Goal: Task Accomplishment & Management: Manage account settings

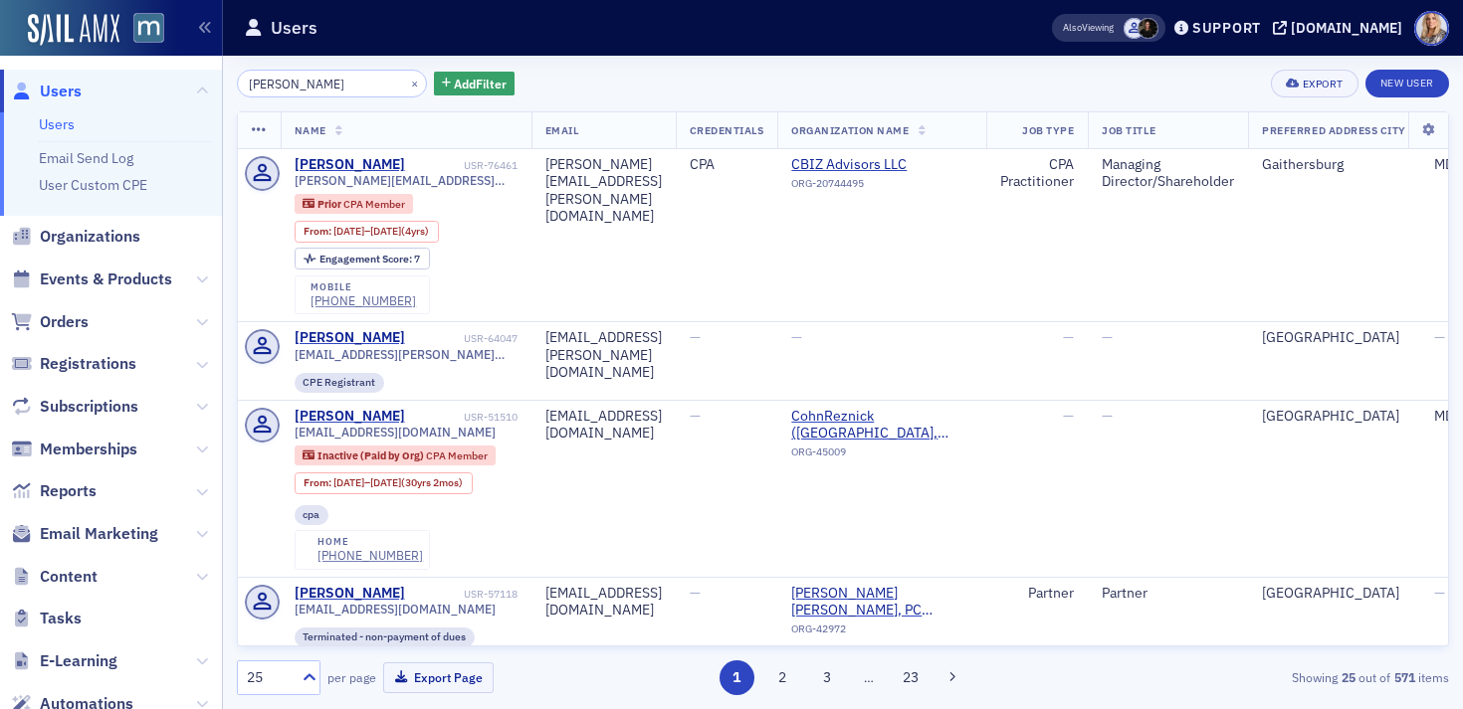
type input "[PERSON_NAME]"
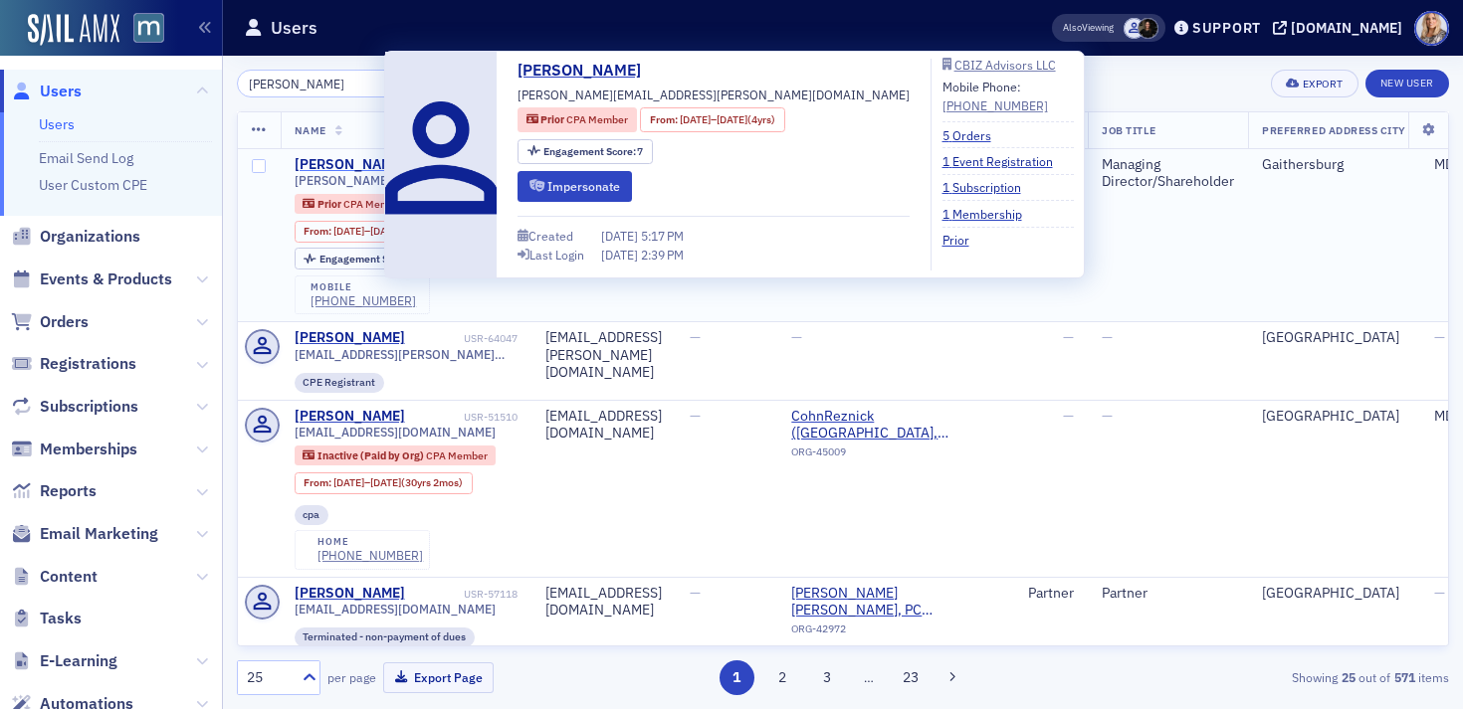
click at [363, 165] on div "[PERSON_NAME]" at bounding box center [350, 165] width 110 height 18
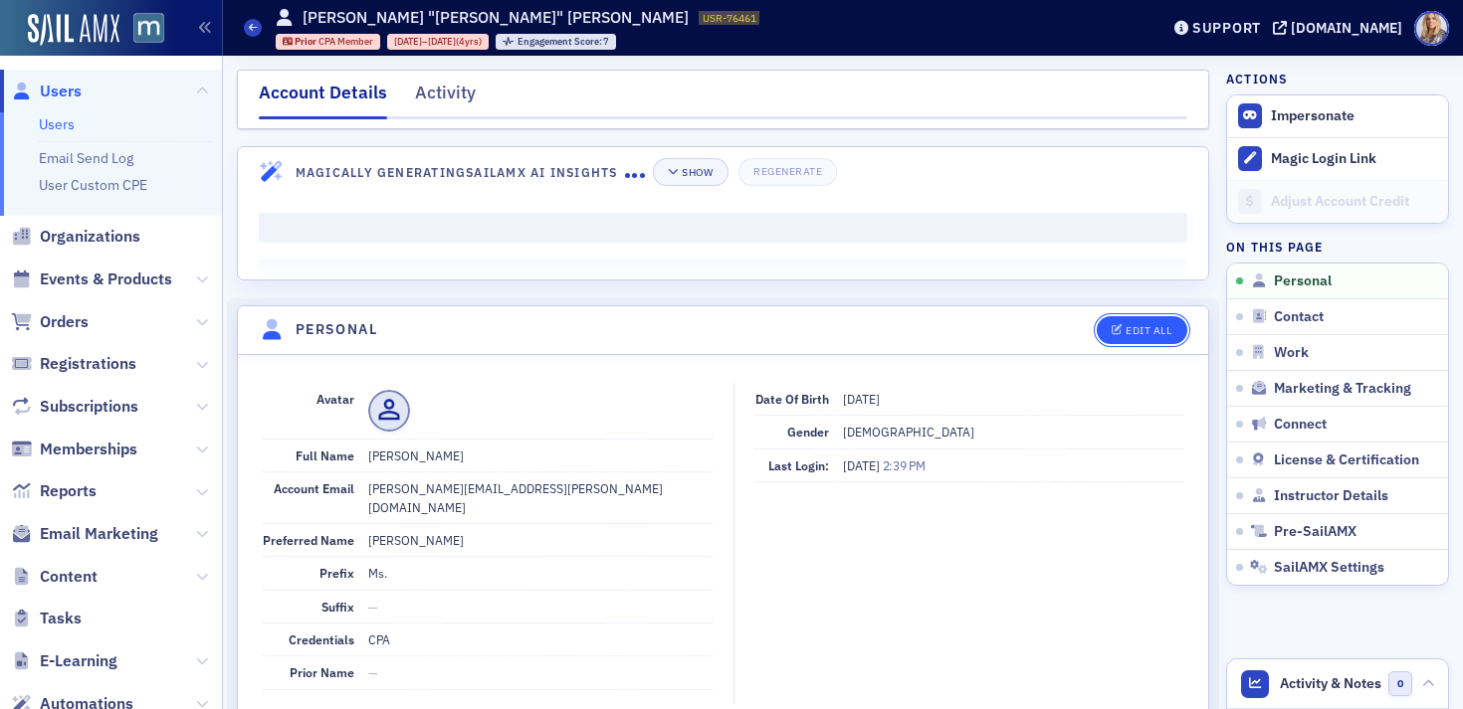
click at [1150, 334] on div "Edit All" at bounding box center [1148, 330] width 46 height 11
select select "US"
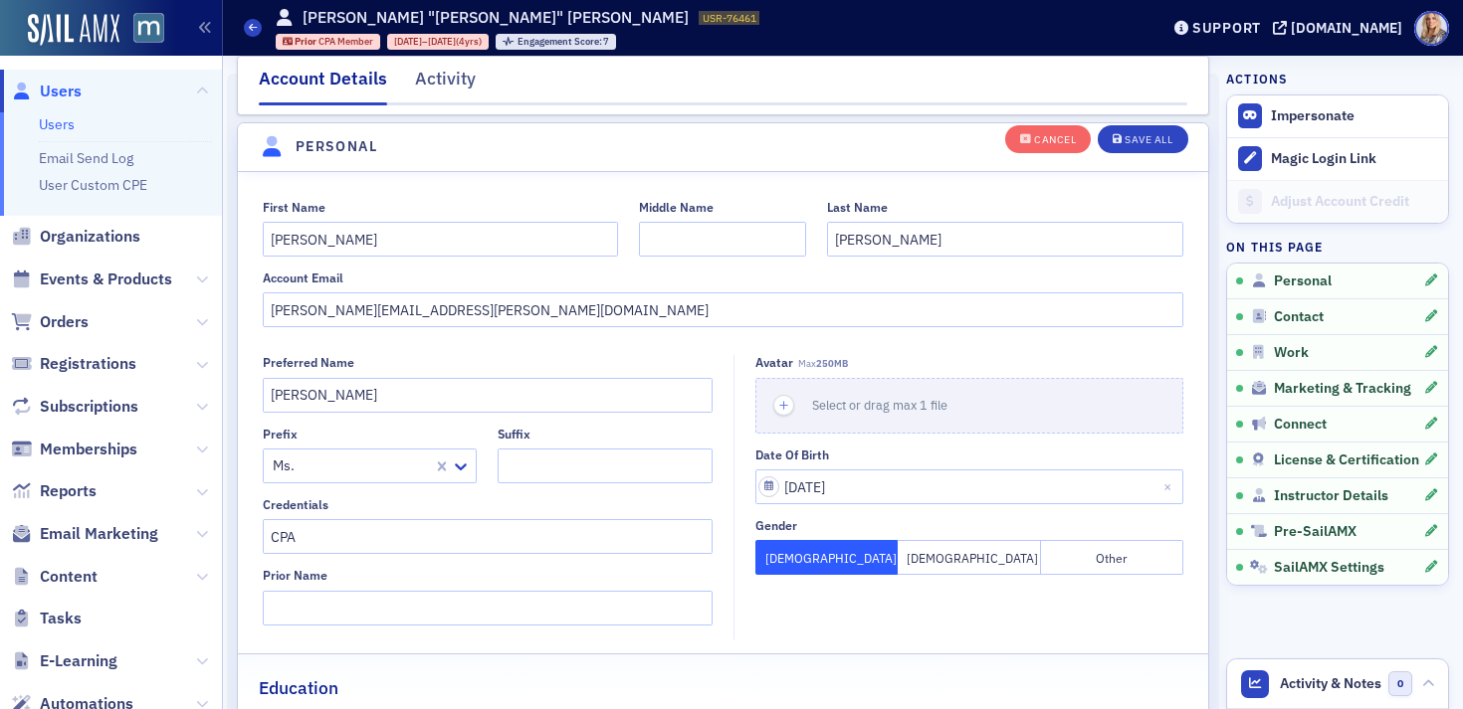
scroll to position [232, 0]
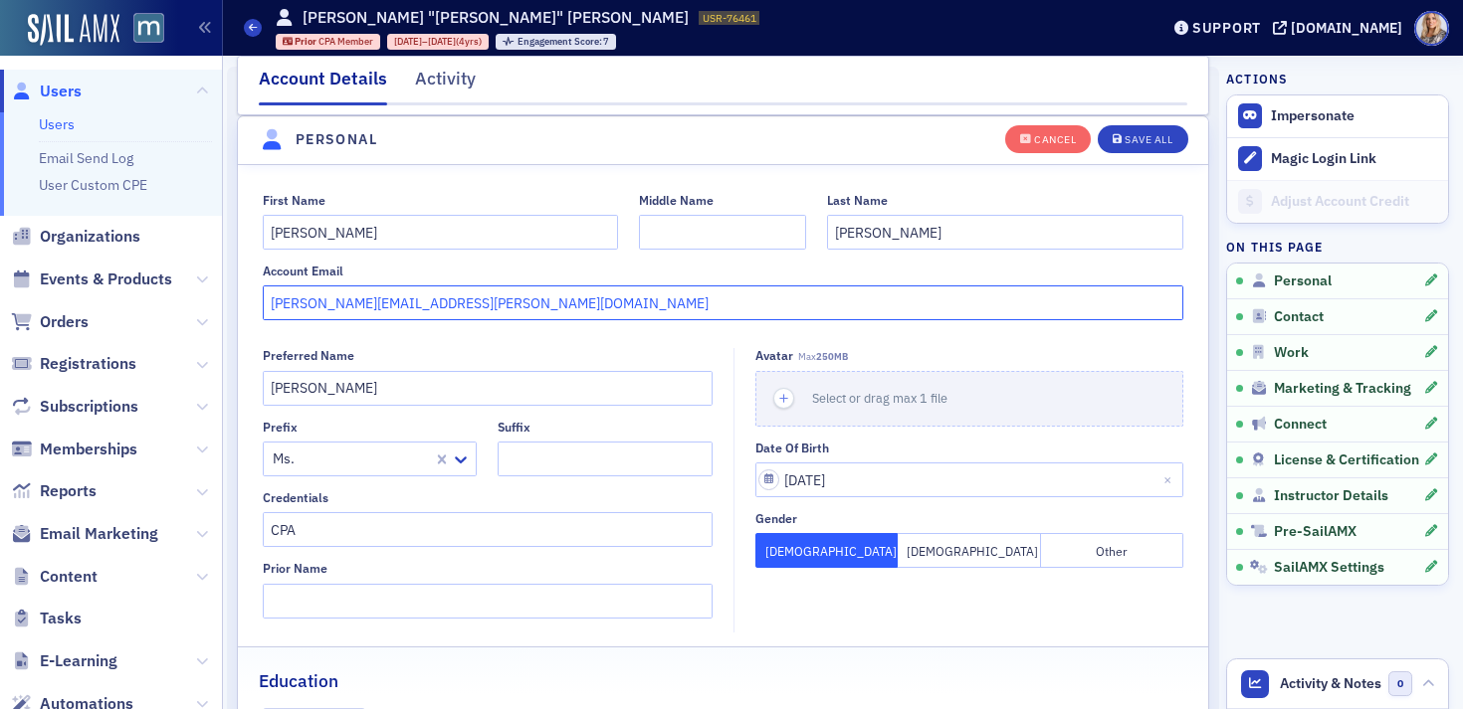
drag, startPoint x: 517, startPoint y: 306, endPoint x: 172, endPoint y: 249, distance: 350.1
click at [172, 249] on div "Users Users Email Send Log User Custom CPE Organizations Events & Products Orde…" at bounding box center [731, 354] width 1463 height 709
paste input "[PERSON_NAME].[PERSON_NAME]@cbiz"
type input "[PERSON_NAME][EMAIL_ADDRESS][PERSON_NAME][DOMAIN_NAME]"
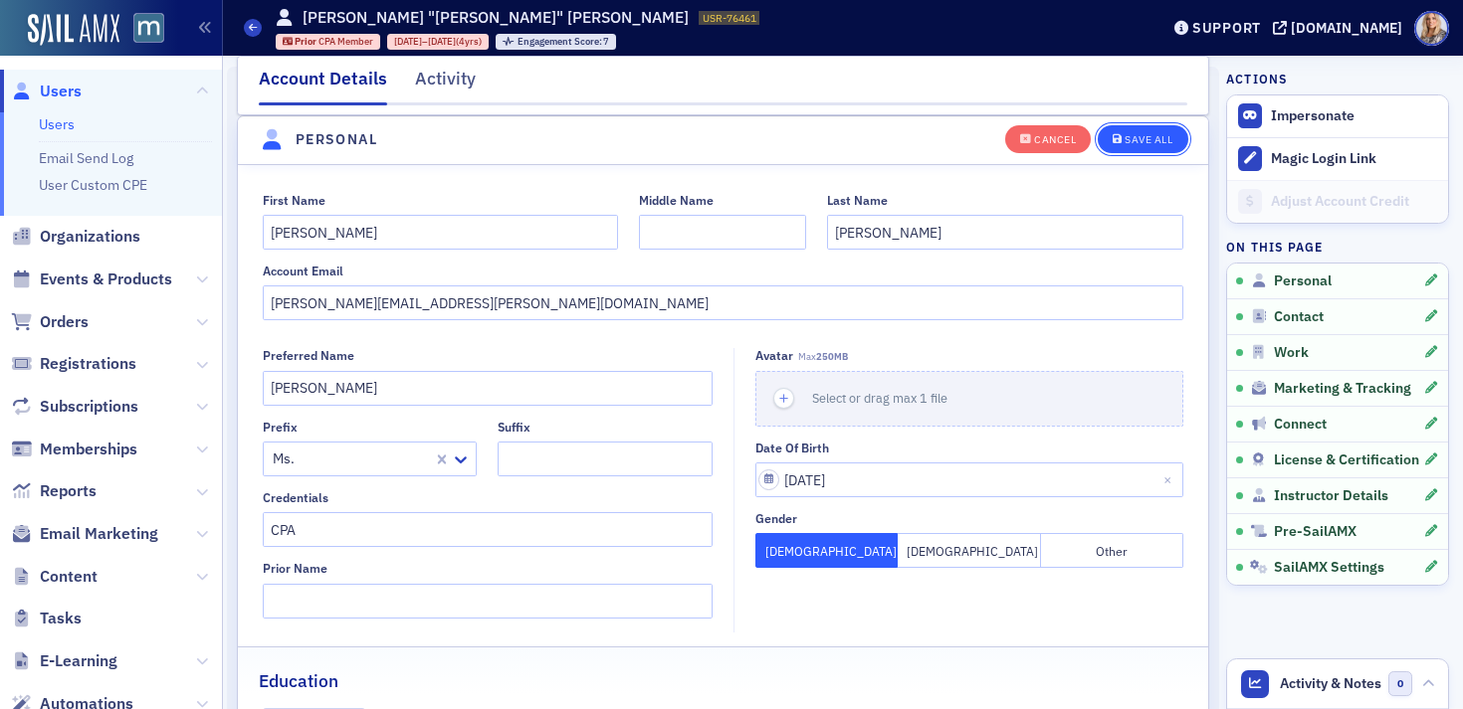
click at [1147, 136] on div "Save All" at bounding box center [1148, 139] width 48 height 11
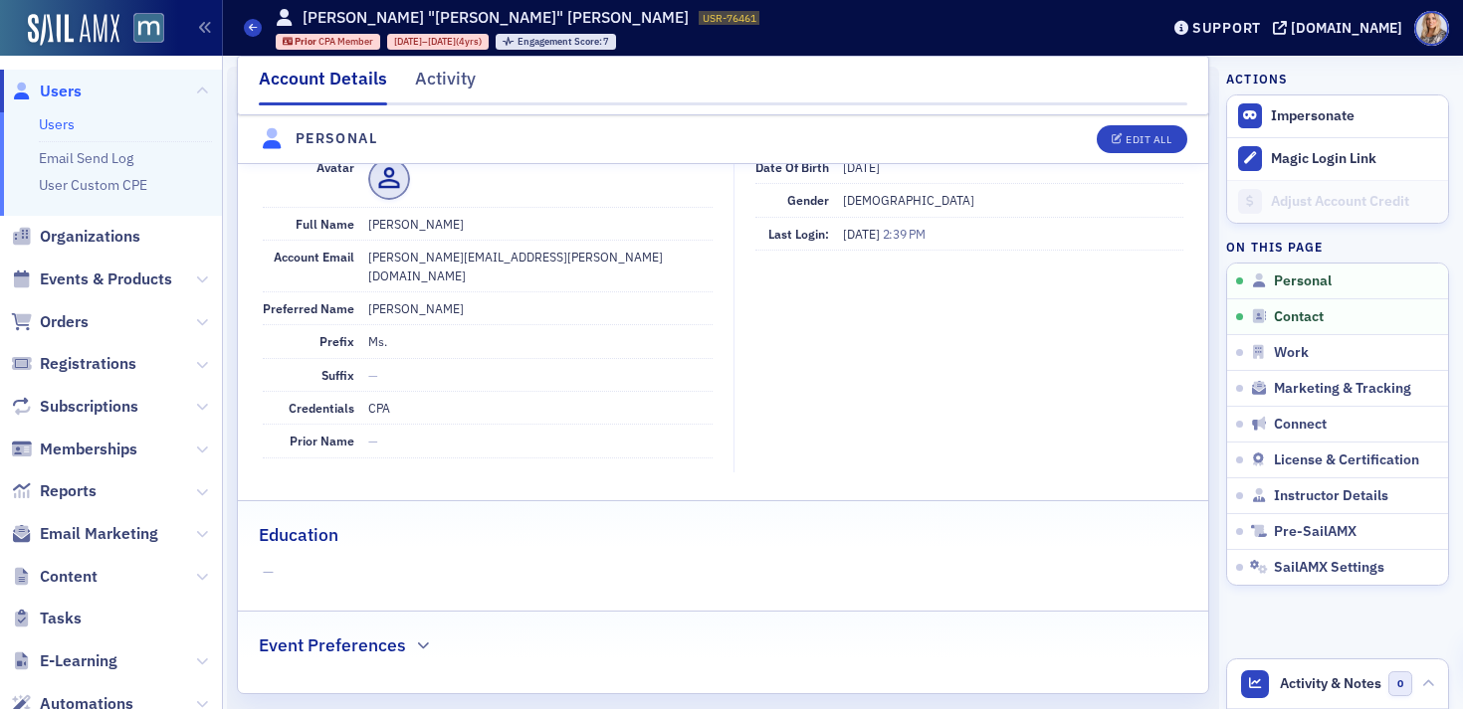
scroll to position [0, 0]
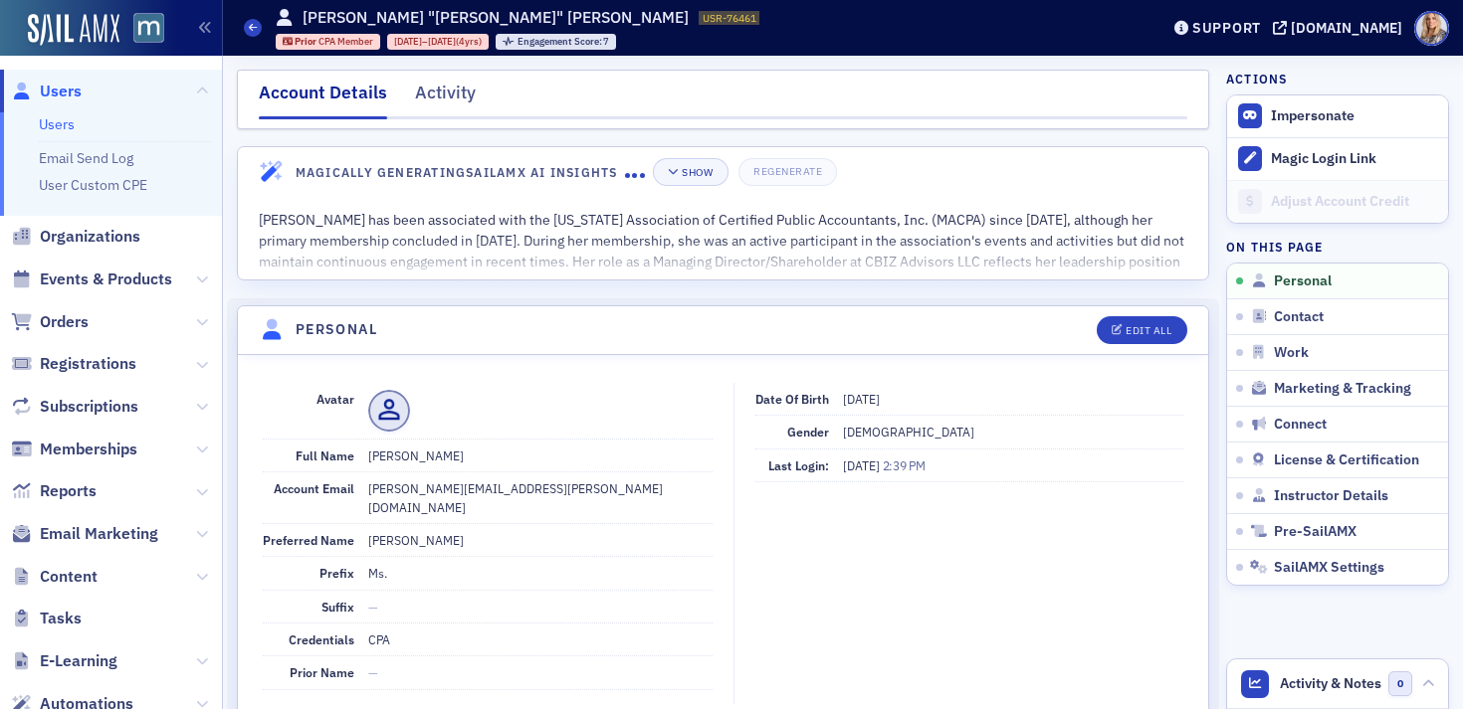
click at [67, 126] on link "Users" at bounding box center [57, 124] width 36 height 18
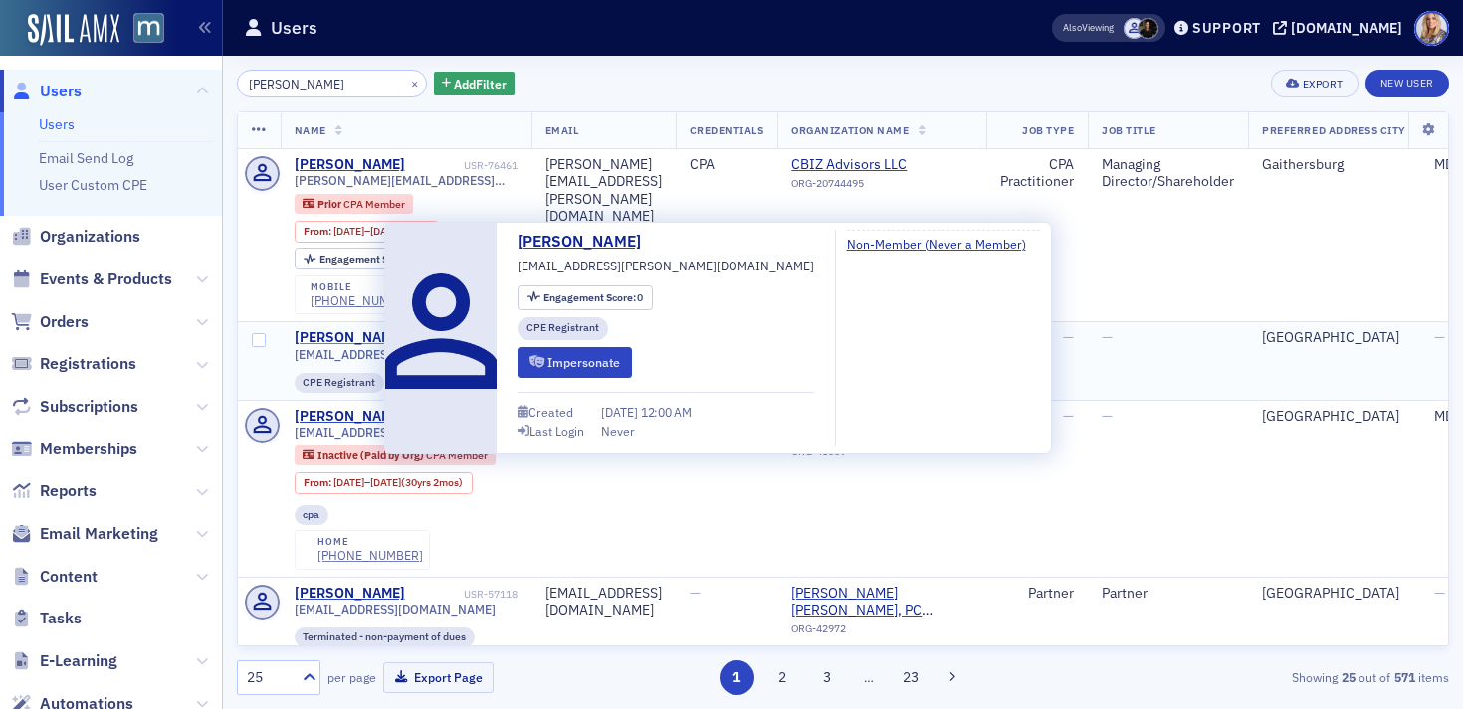
click at [357, 340] on div "[PERSON_NAME]" at bounding box center [350, 338] width 110 height 18
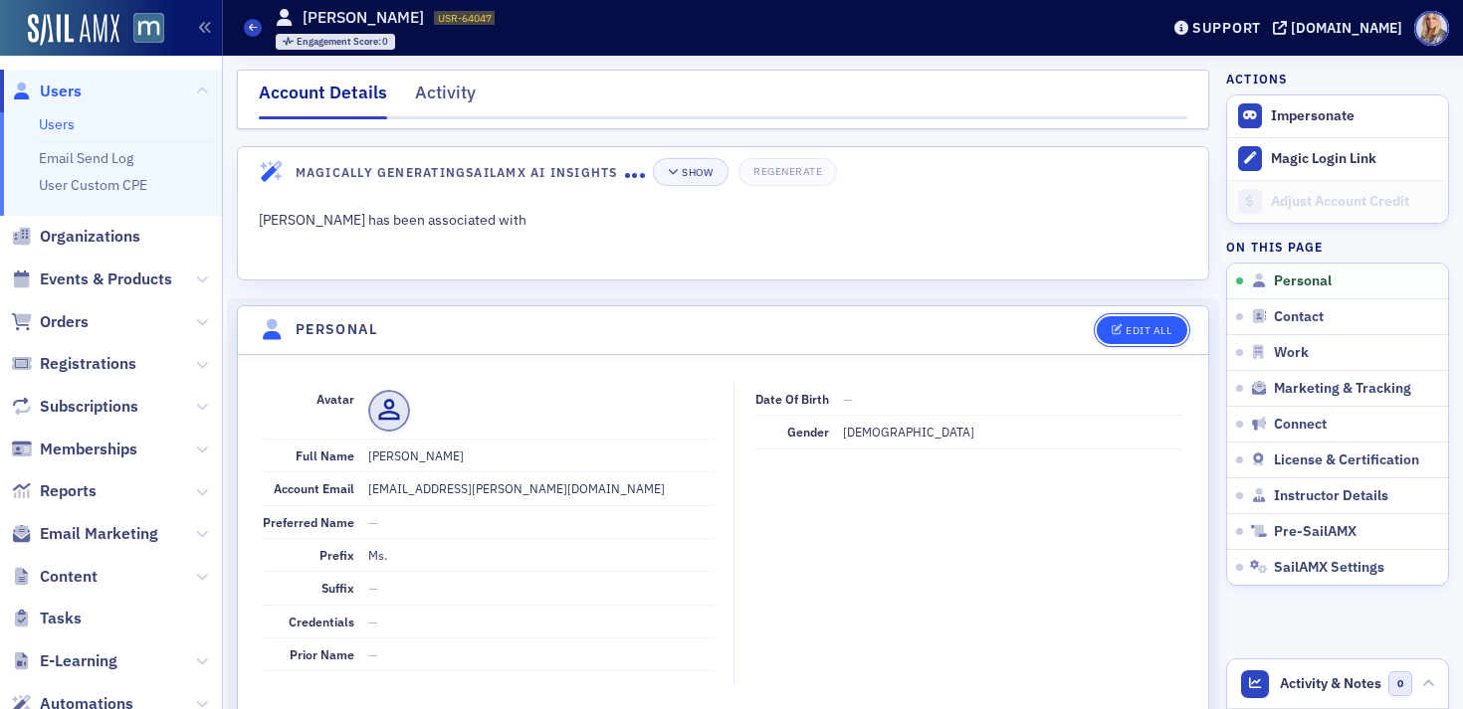
click at [1126, 325] on div "Edit All" at bounding box center [1148, 330] width 46 height 11
select select "US"
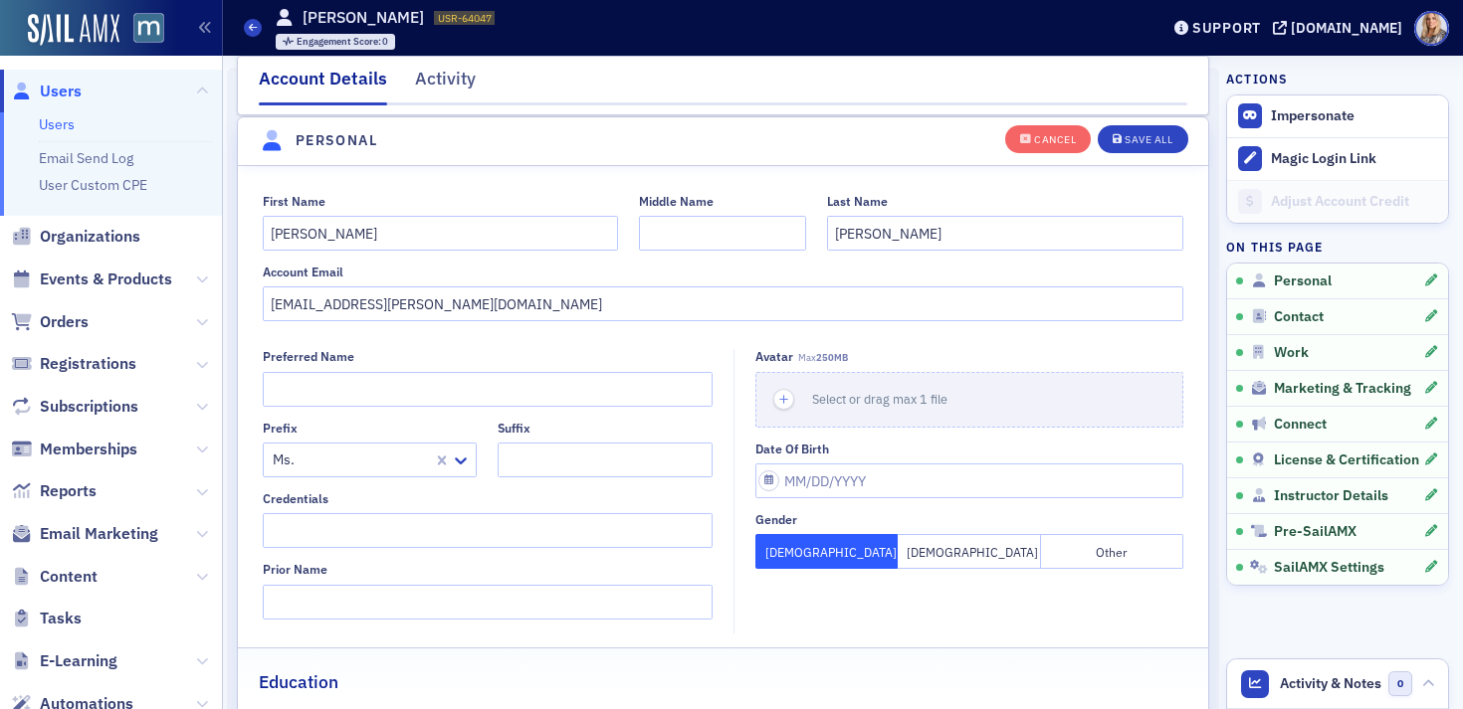
scroll to position [232, 0]
drag, startPoint x: 440, startPoint y: 309, endPoint x: 184, endPoint y: 298, distance: 256.0
click at [184, 298] on div "Users Users Email Send Log User Custom CPE Organizations Events & Products Orde…" at bounding box center [731, 354] width 1463 height 709
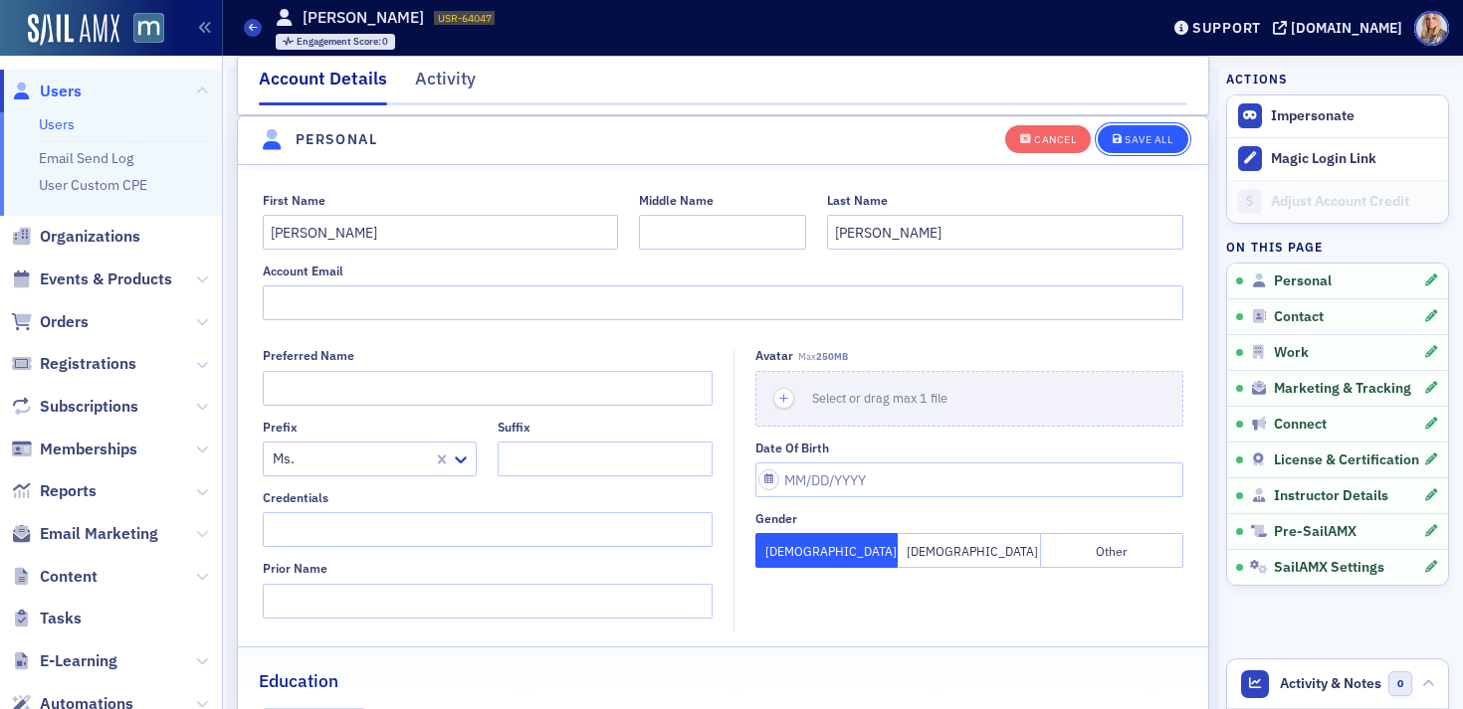
click at [1153, 134] on div "Save All" at bounding box center [1148, 139] width 48 height 11
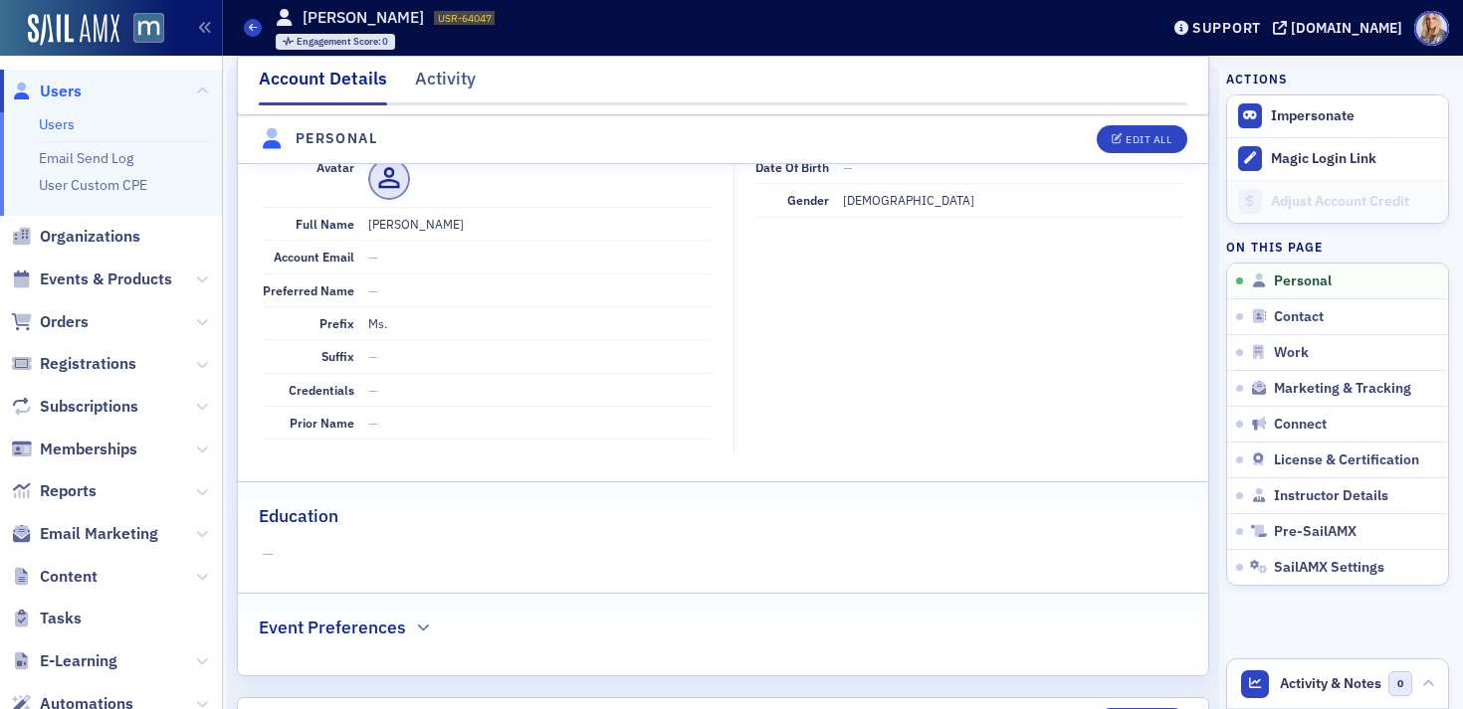
scroll to position [0, 0]
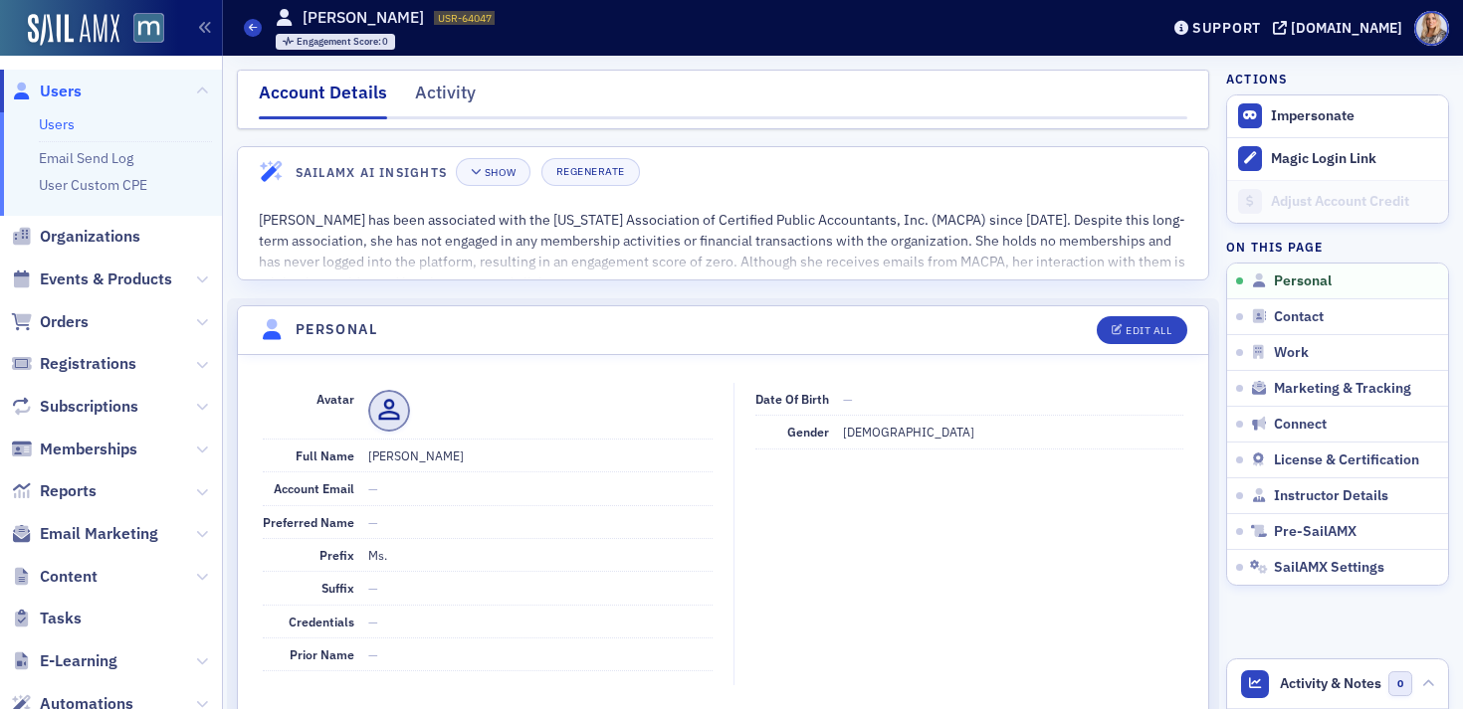
click at [69, 127] on link "Users" at bounding box center [57, 124] width 36 height 18
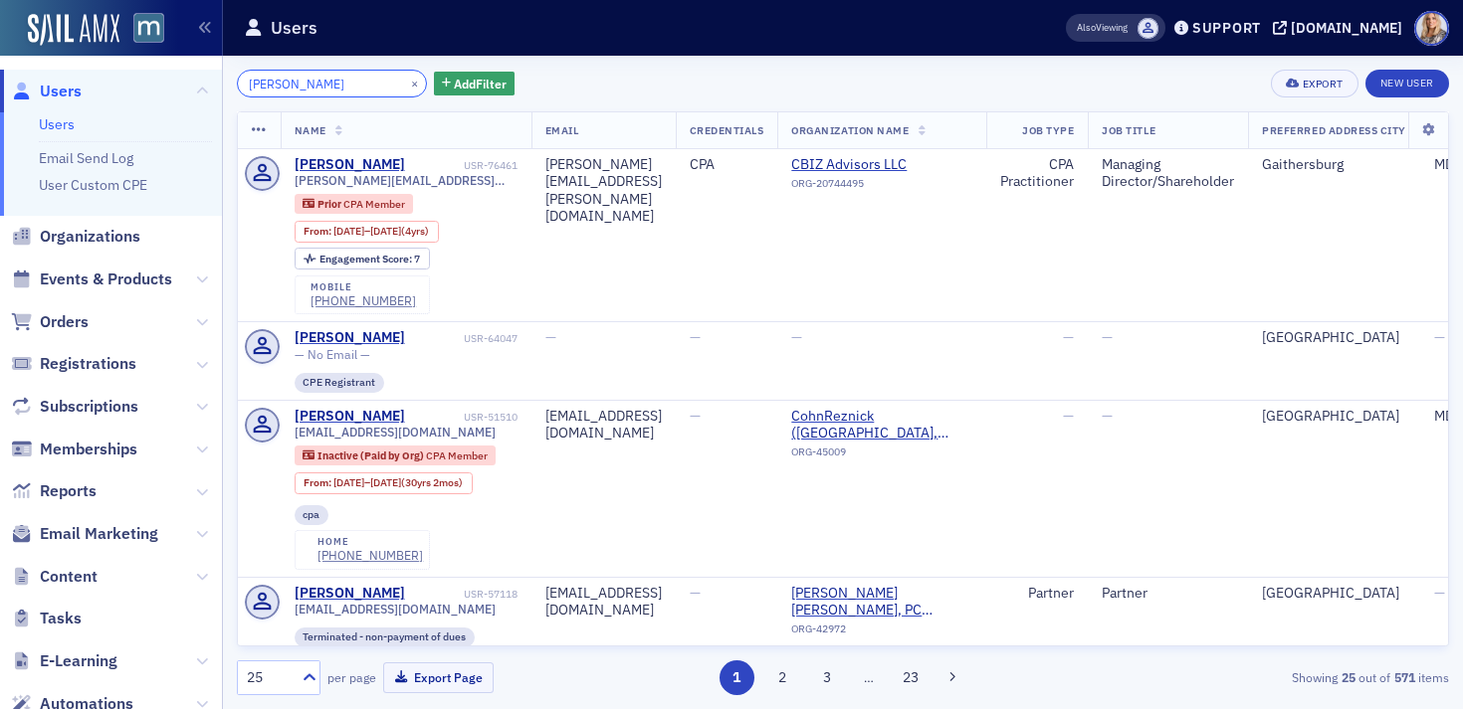
drag, startPoint x: 340, startPoint y: 88, endPoint x: 218, endPoint y: 83, distance: 122.5
click at [218, 83] on div "Users Users Email Send Log User Custom CPE Organizations Events & Products Orde…" at bounding box center [731, 354] width 1463 height 709
paste input "[EMAIL_ADDRESS][DOMAIN_NAME]"
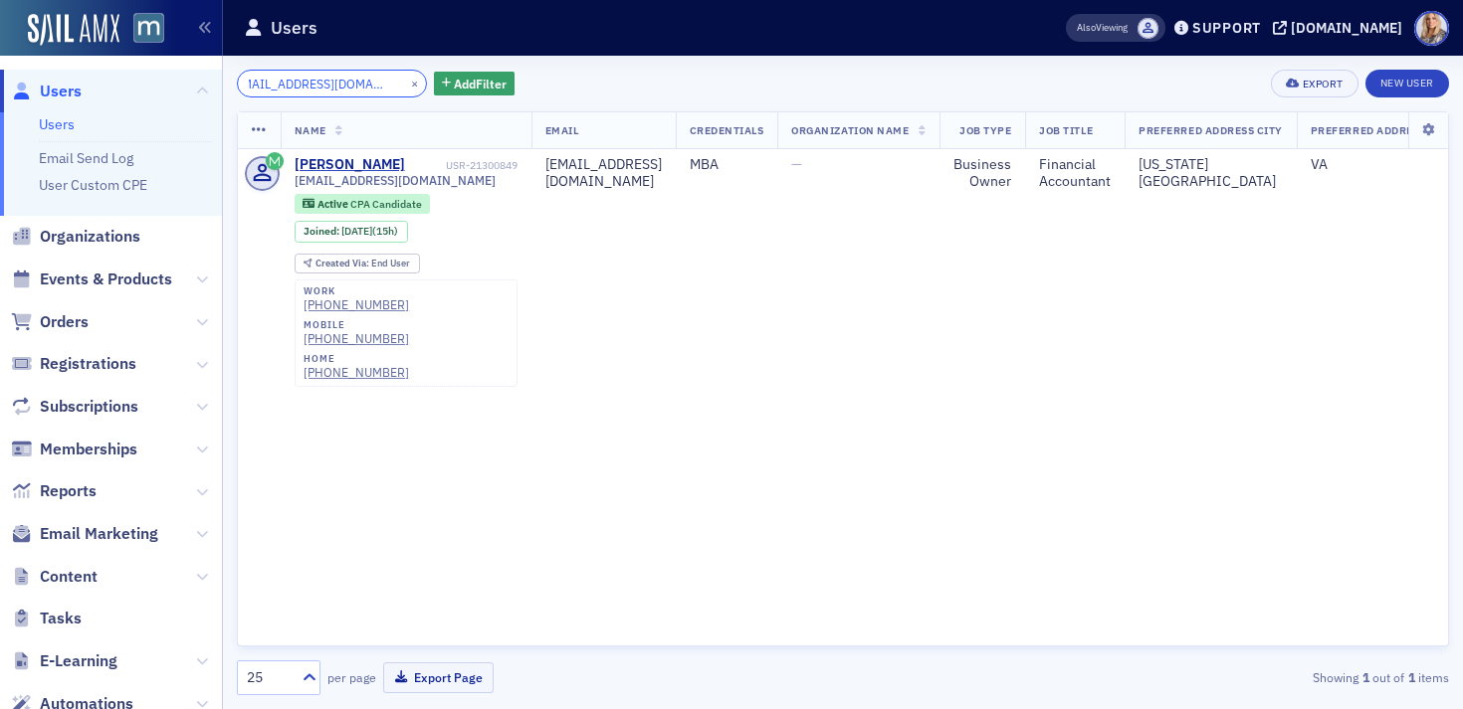
type input "[EMAIL_ADDRESS][DOMAIN_NAME]"
click at [1375, 19] on div "[DOMAIN_NAME]" at bounding box center [1346, 28] width 111 height 18
click at [358, 169] on div "[PERSON_NAME]" at bounding box center [350, 165] width 110 height 18
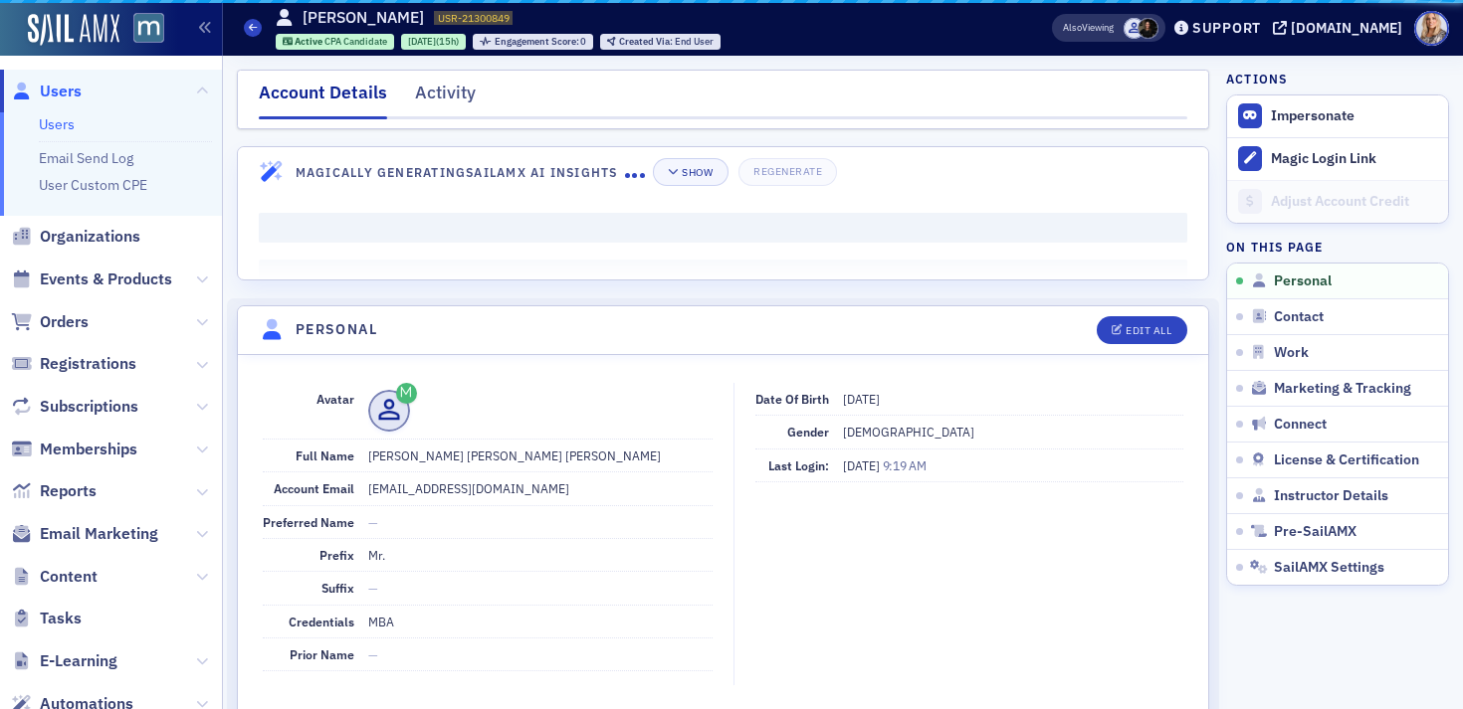
click at [857, 189] on header "Magically Generating SailAMX AI Insights Show Regenerate" at bounding box center [723, 171] width 970 height 49
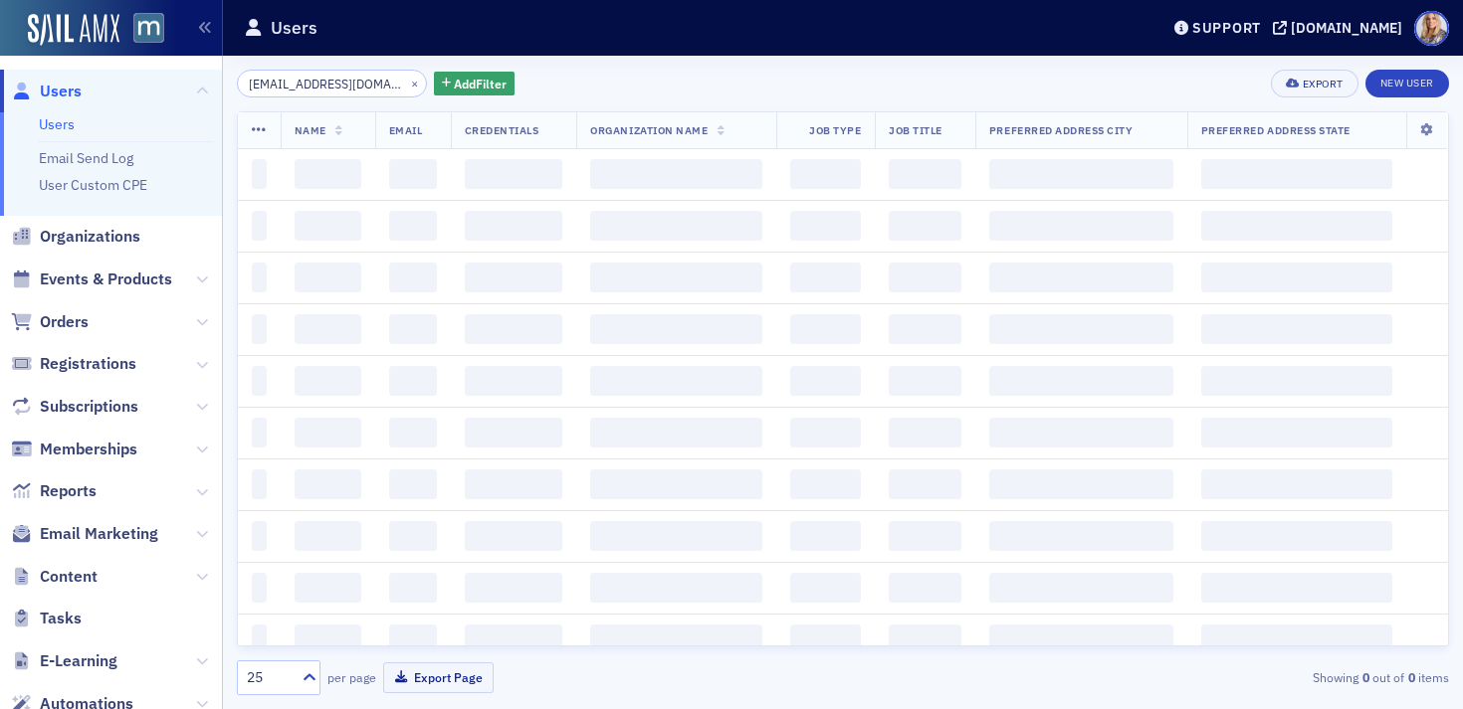
scroll to position [0, 18]
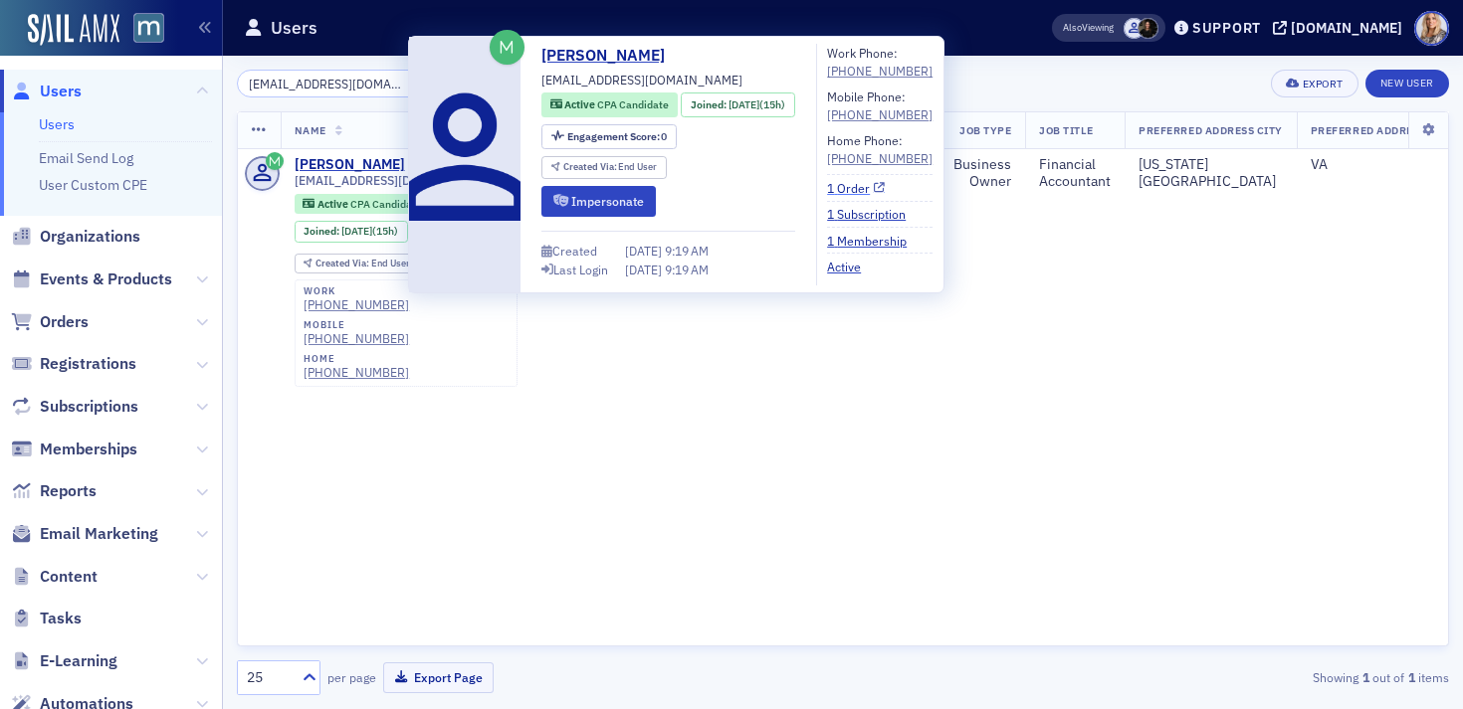
click at [862, 186] on link "1 Order" at bounding box center [856, 188] width 58 height 18
